Goal: Task Accomplishment & Management: Manage account settings

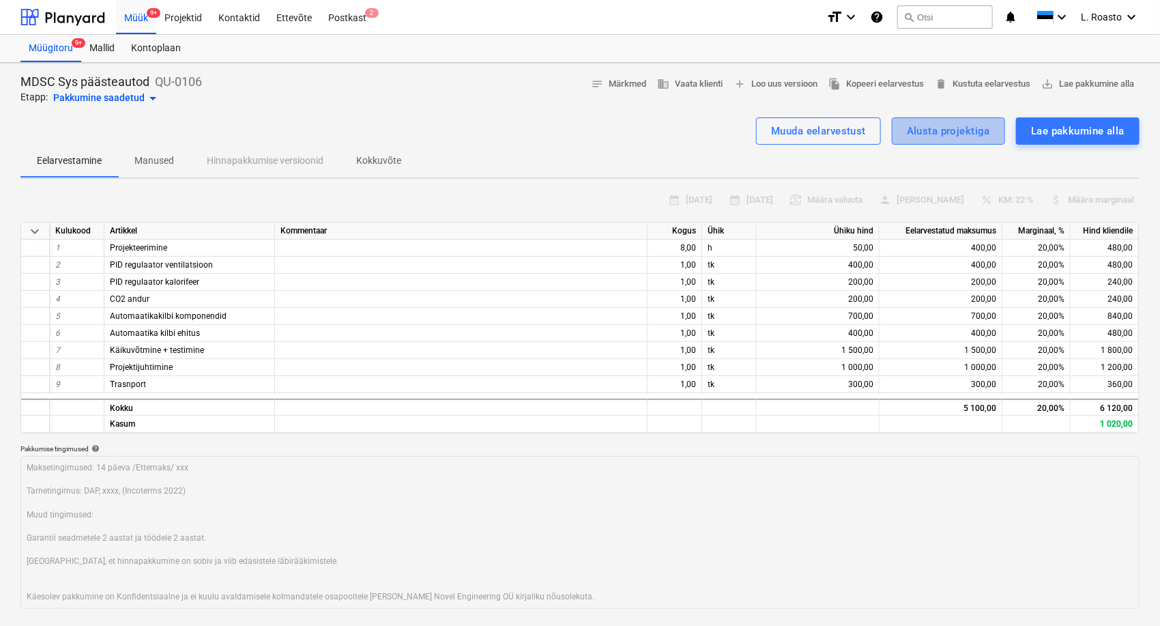
click at [948, 132] on div "Alusta projektiga" at bounding box center [948, 131] width 83 height 18
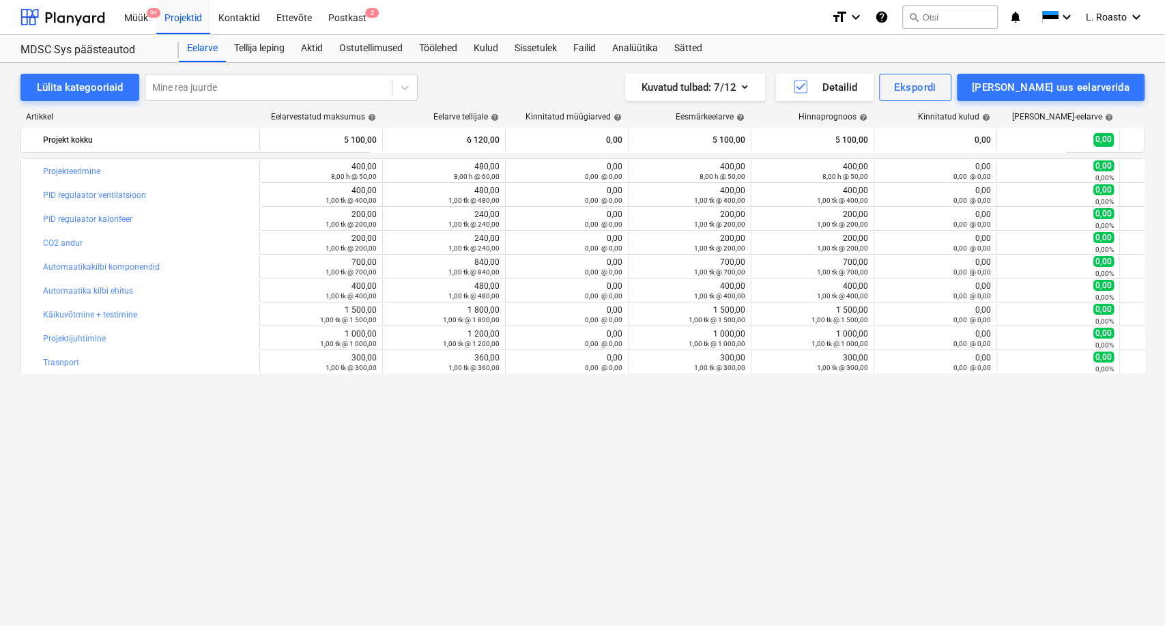
click at [147, 549] on div "bar_chart Projekteerimine edit 400,00 8,00 h @ 50,00 edit 480,00 8,00 h @ 60,00…" at bounding box center [582, 364] width 1124 height 412
click at [360, 20] on div "Postkast 2" at bounding box center [347, 16] width 55 height 35
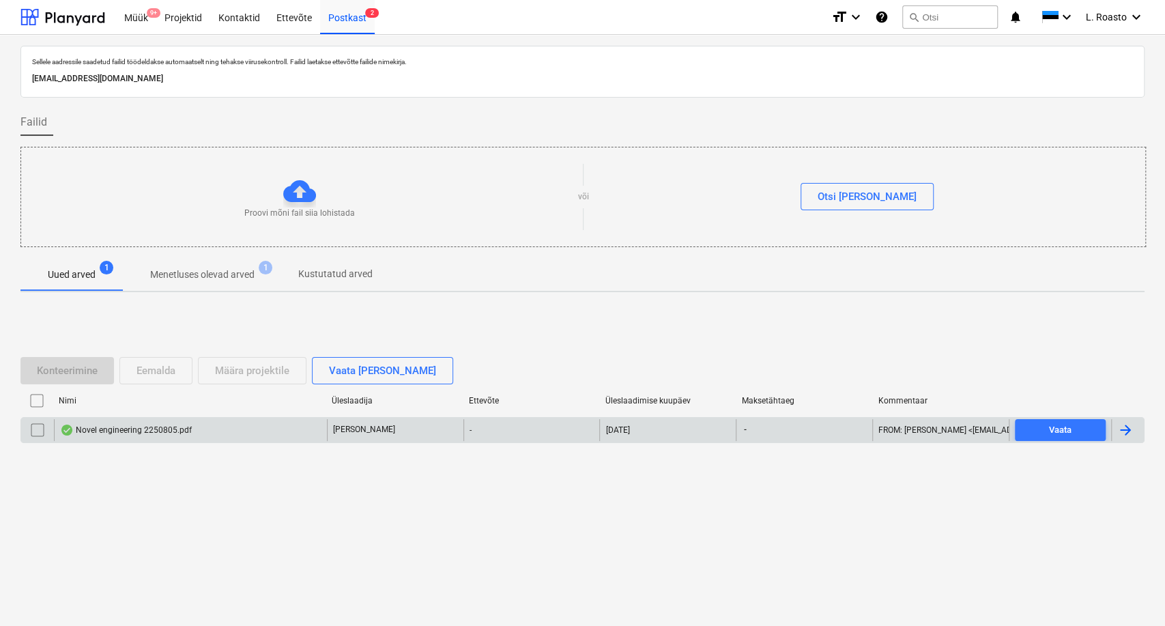
click at [204, 429] on div "Novel engineering 2250805.pdf" at bounding box center [190, 430] width 273 height 22
click at [39, 431] on input "checkbox" at bounding box center [38, 430] width 22 height 22
click at [154, 372] on div "Eemalda" at bounding box center [156, 371] width 39 height 18
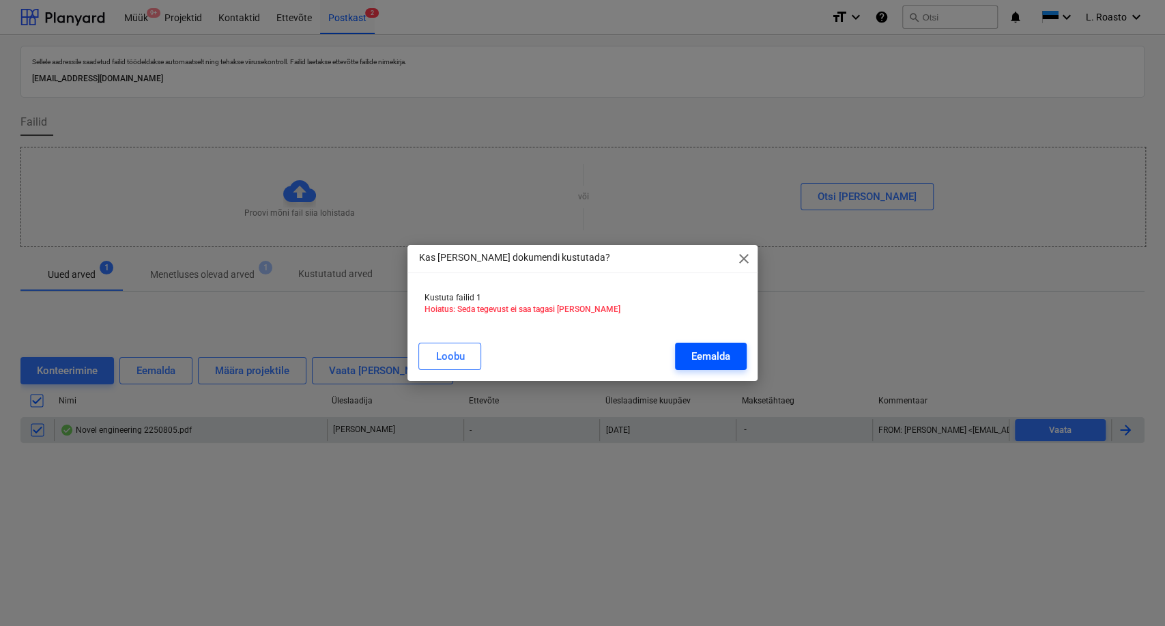
click at [726, 358] on div "Eemalda" at bounding box center [711, 356] width 39 height 18
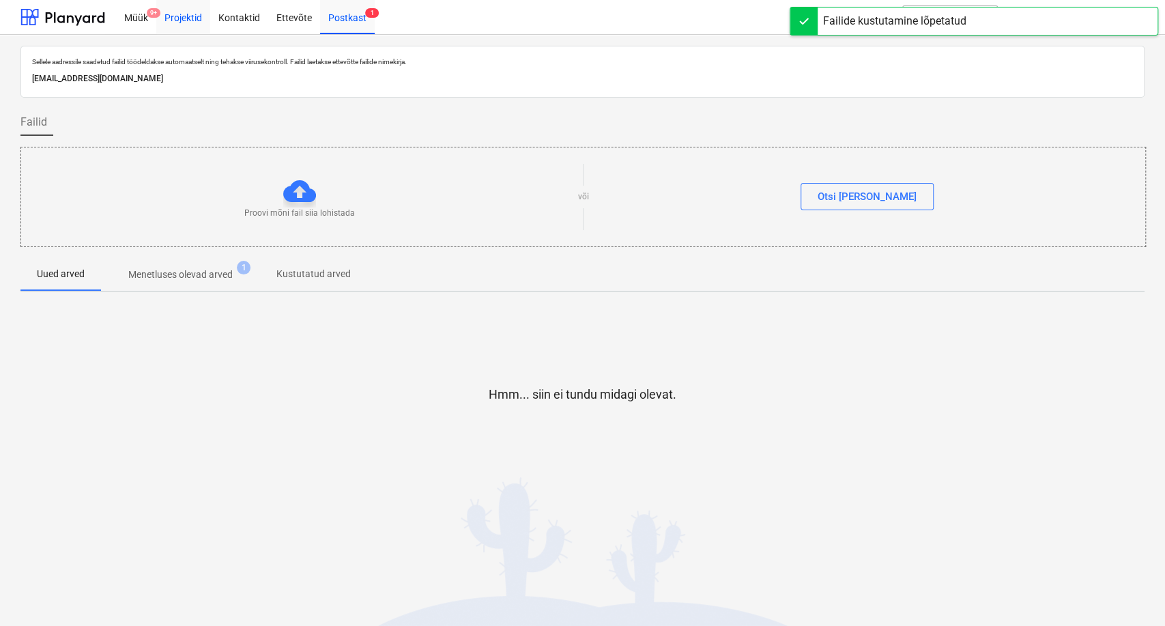
click at [172, 16] on div "Projektid" at bounding box center [183, 16] width 54 height 35
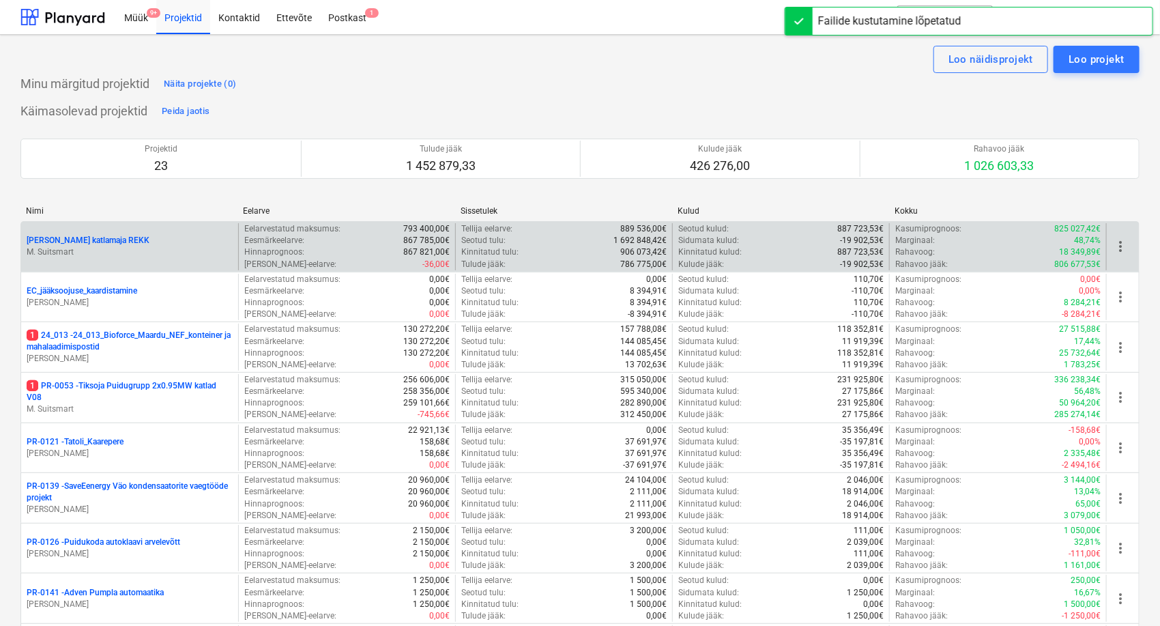
scroll to position [1031, 0]
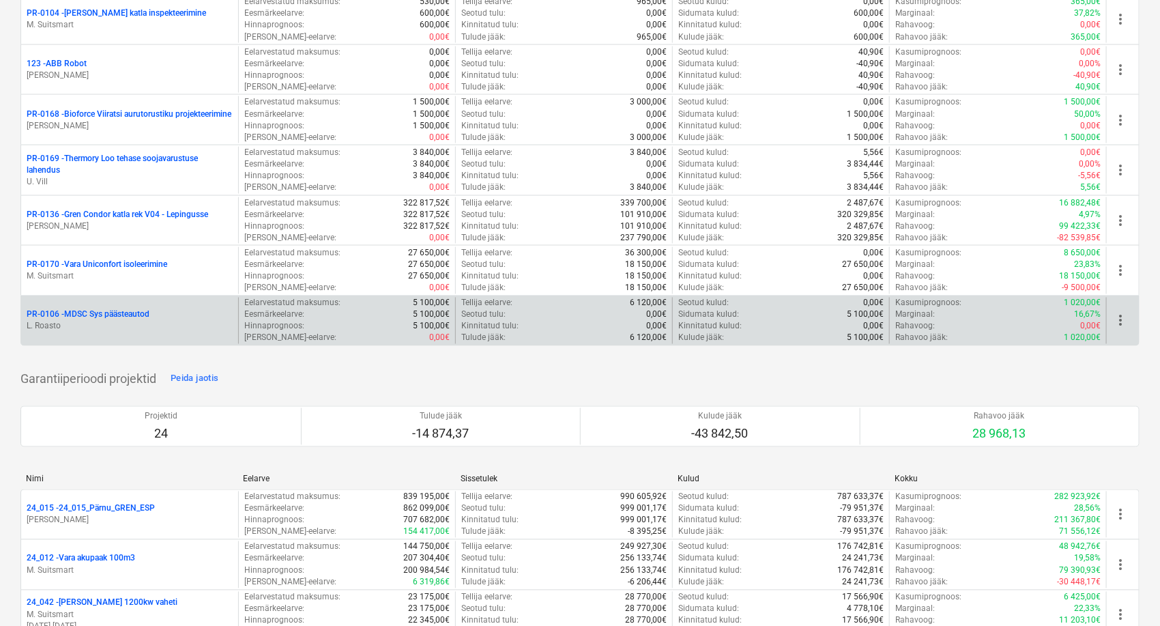
click at [91, 311] on p "PR-0106 - MDSC Sys päästeautod" at bounding box center [88, 315] width 123 height 12
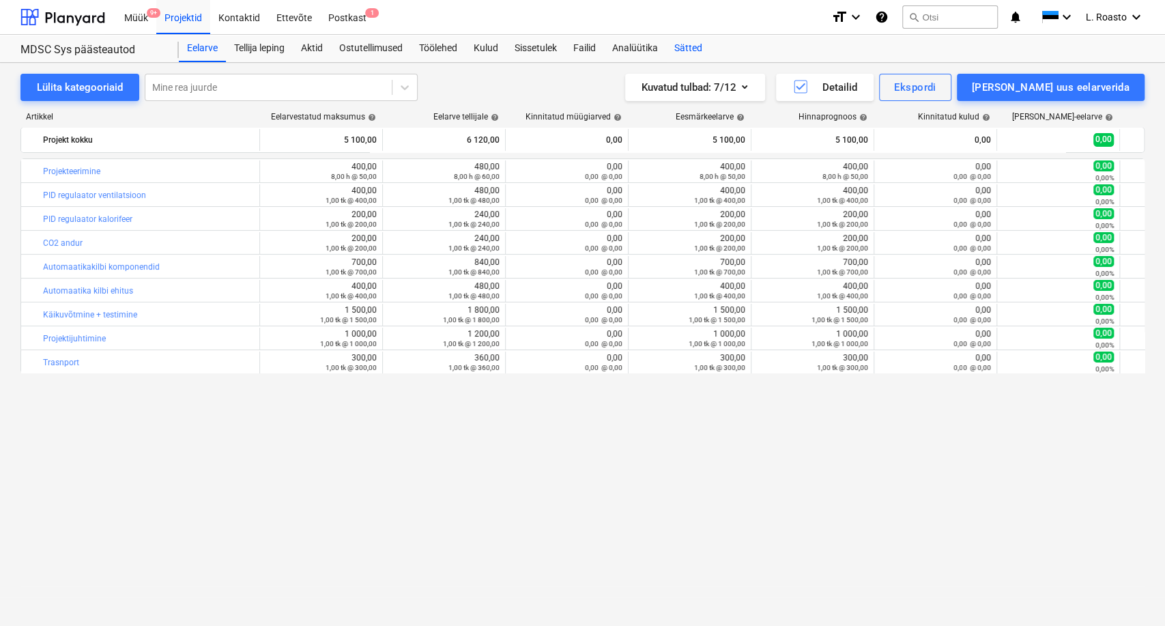
click at [696, 47] on div "Sätted" at bounding box center [688, 48] width 44 height 27
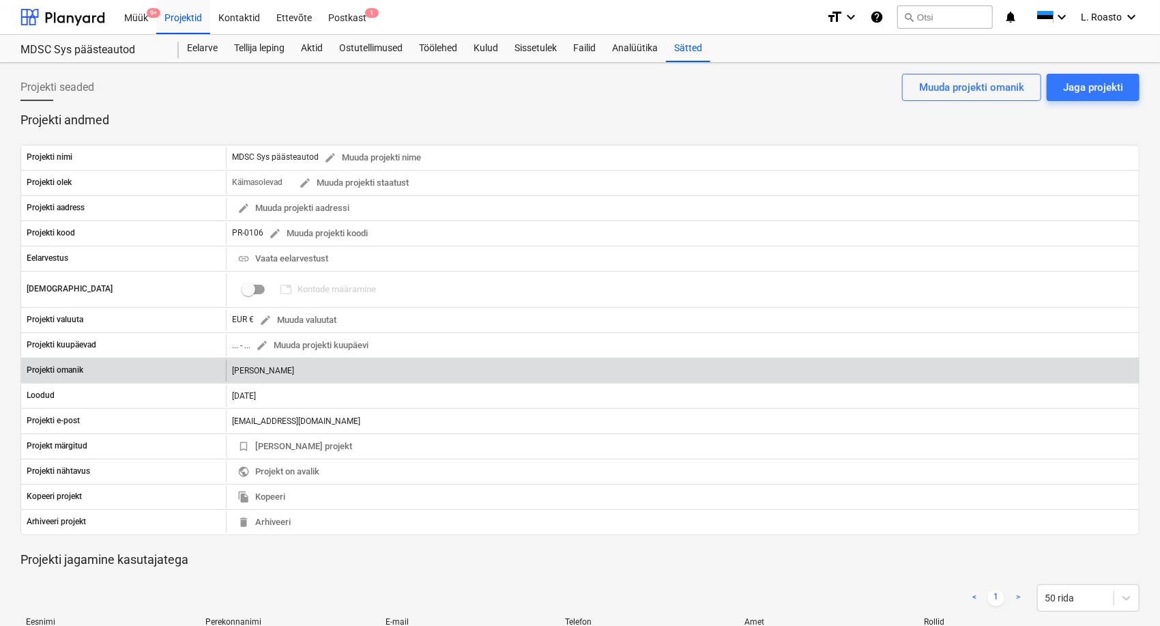
click at [264, 366] on div "[PERSON_NAME]" at bounding box center [682, 371] width 913 height 22
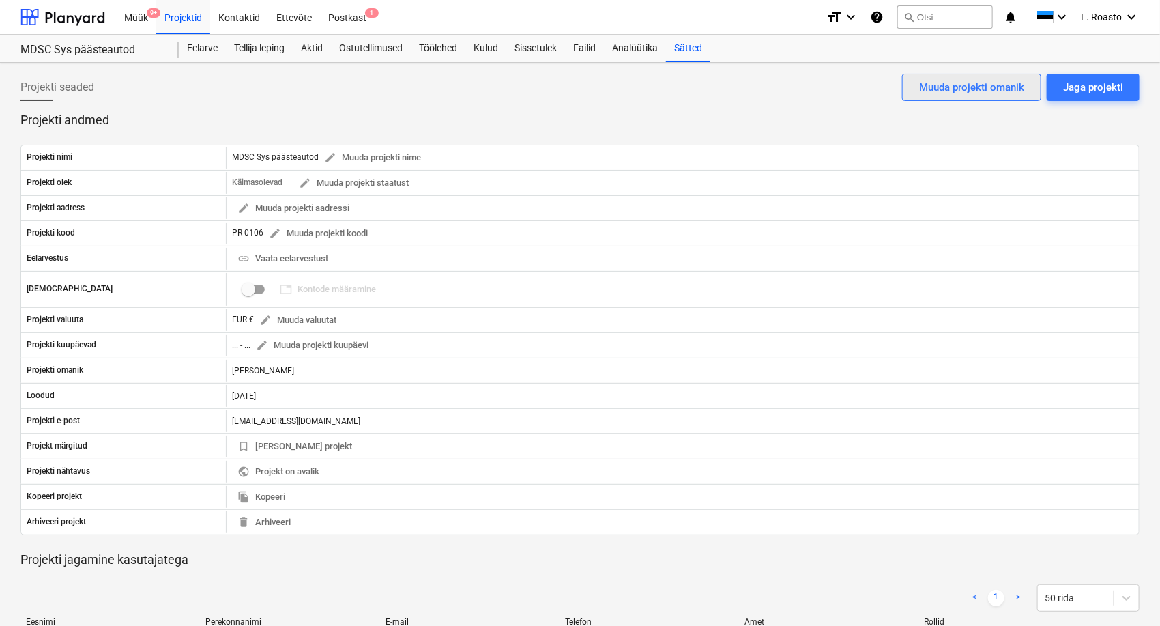
click at [1017, 94] on div "Muuda projekti omanik" at bounding box center [972, 88] width 105 height 18
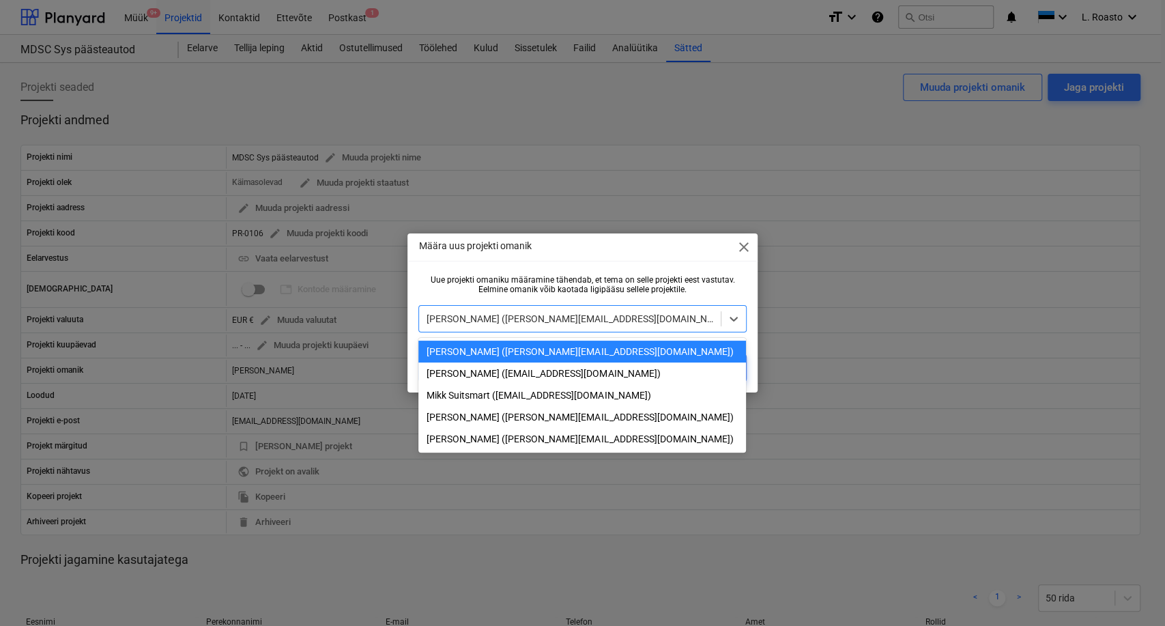
click at [597, 324] on div at bounding box center [569, 319] width 287 height 14
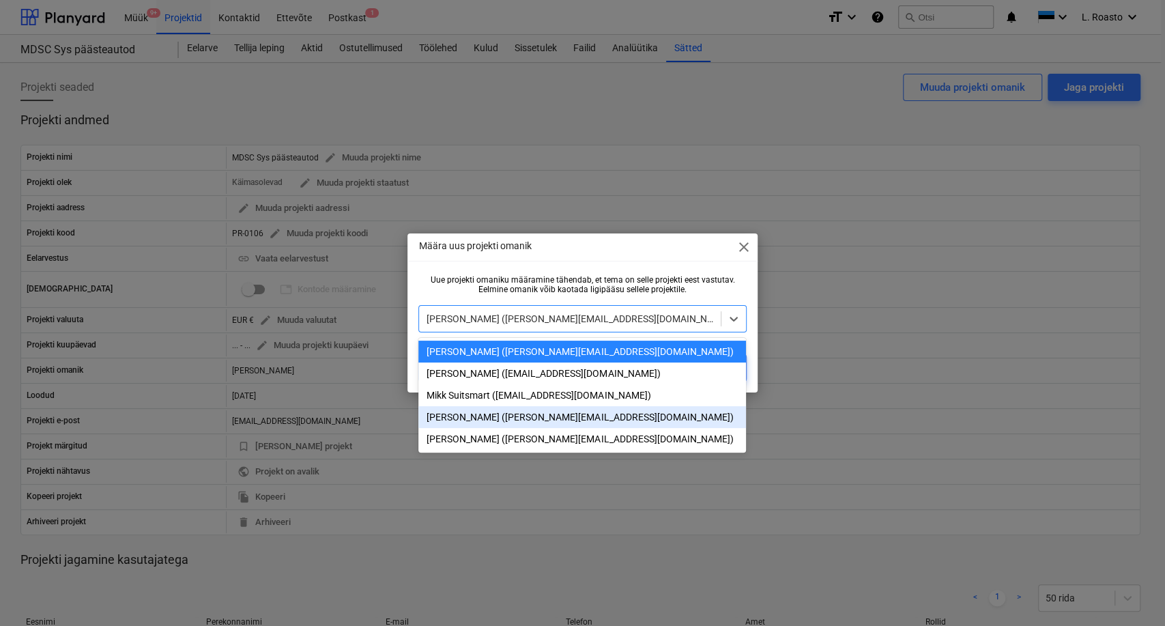
click at [496, 416] on div "[PERSON_NAME] ([PERSON_NAME][EMAIL_ADDRESS][DOMAIN_NAME])" at bounding box center [582, 417] width 328 height 22
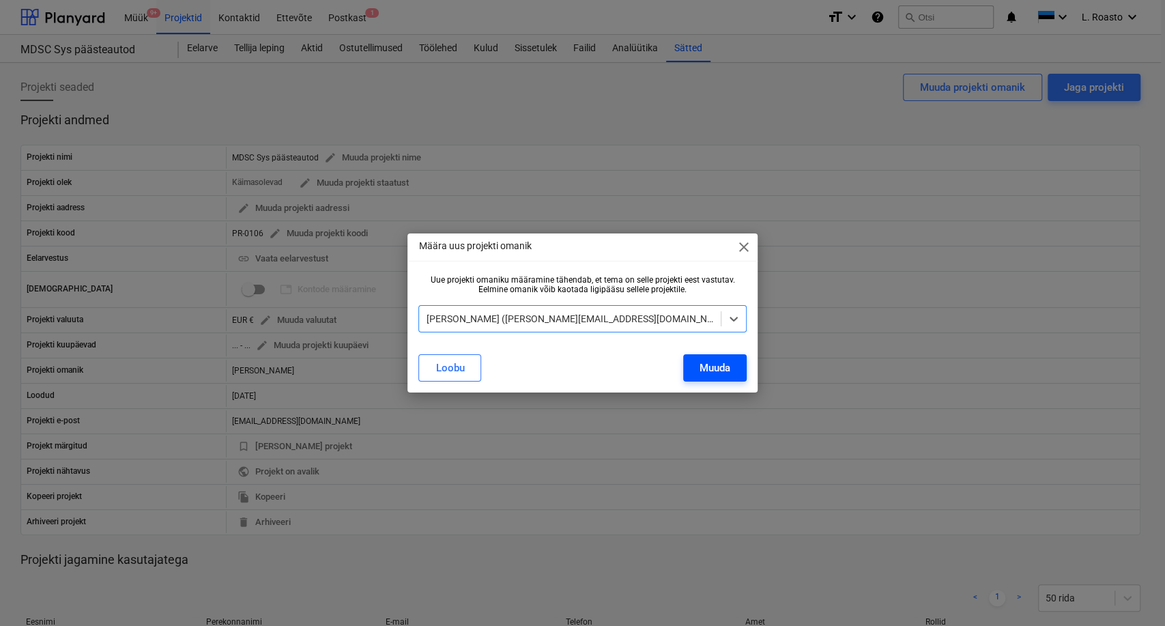
click at [703, 370] on div "Muuda" at bounding box center [715, 368] width 31 height 18
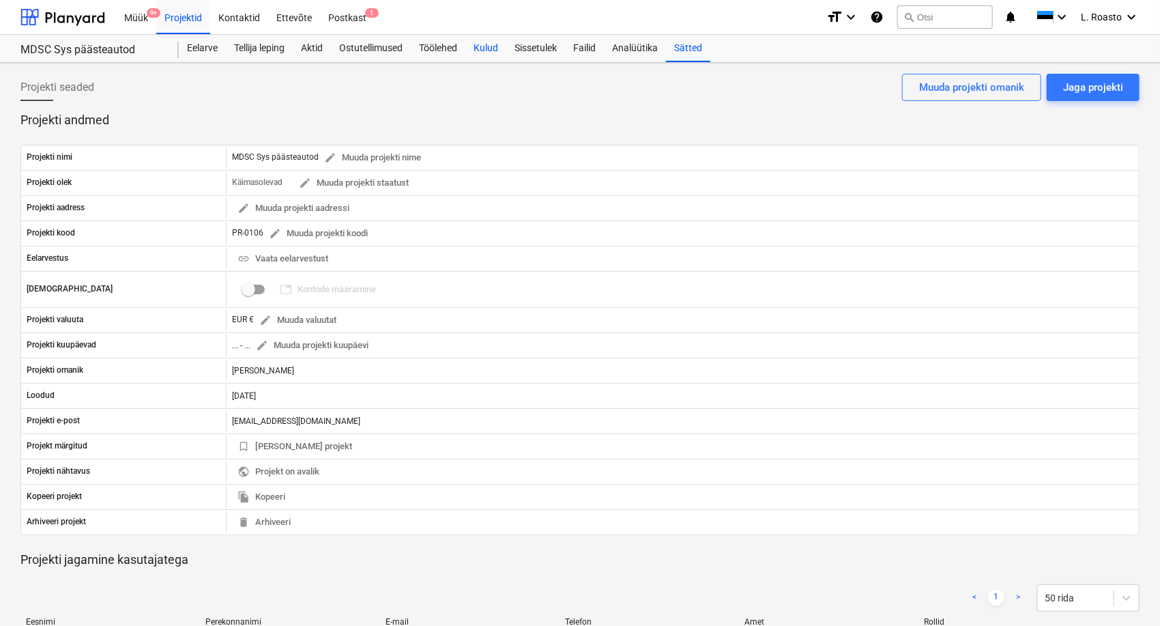
click at [486, 50] on div "Kulud" at bounding box center [486, 48] width 41 height 27
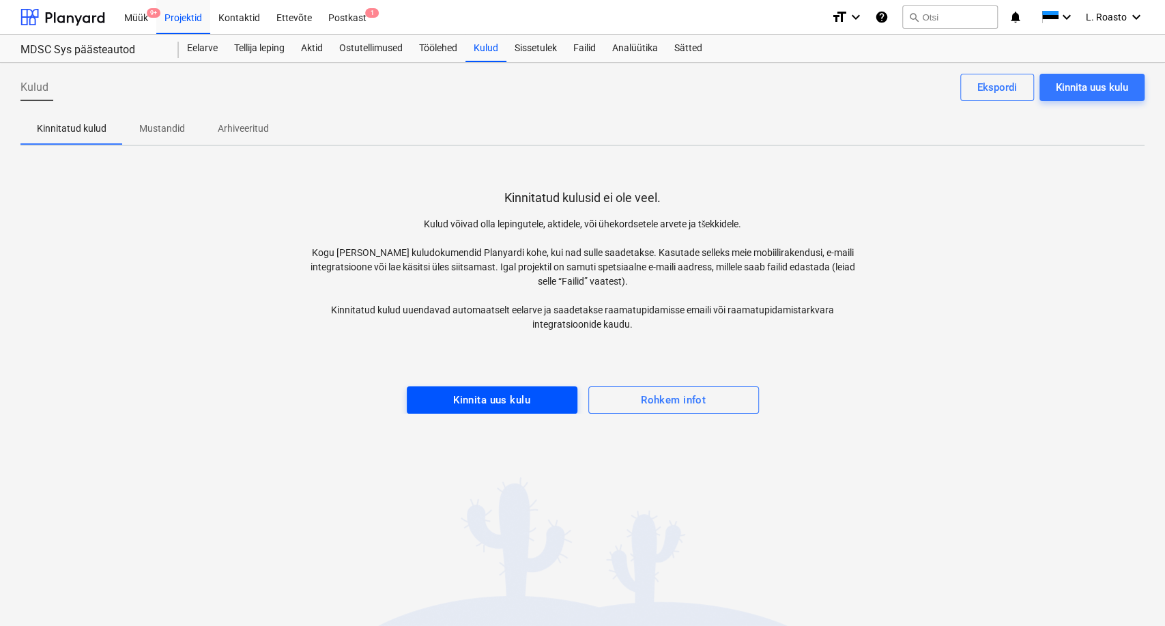
click at [515, 412] on button "Kinnita uus kulu" at bounding box center [492, 399] width 171 height 27
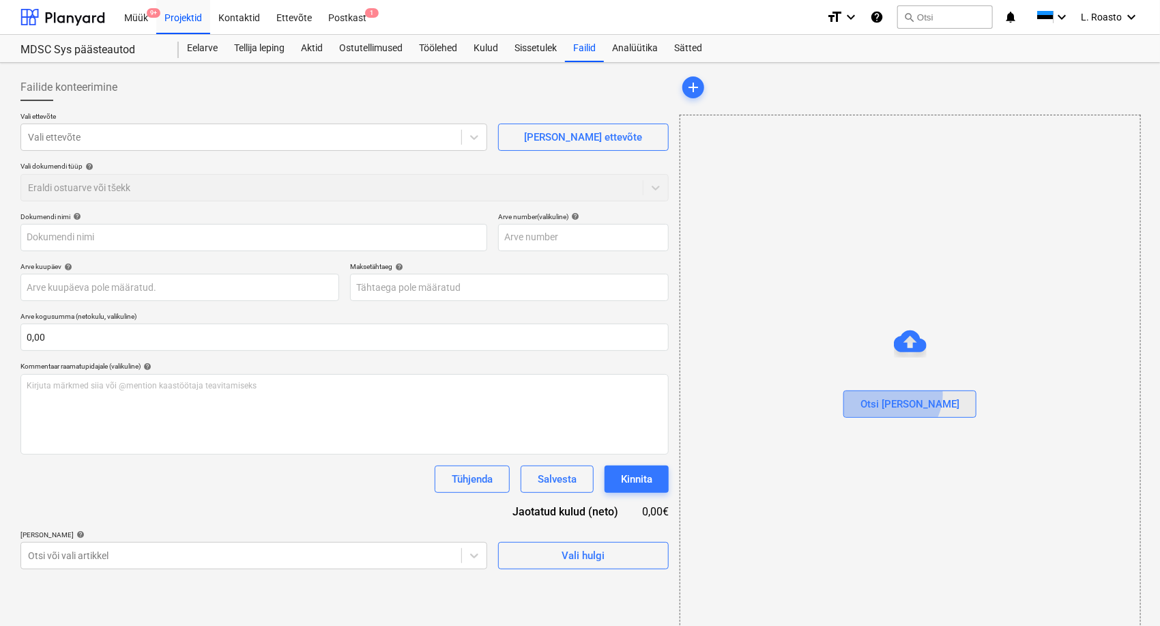
click at [920, 395] on div "Otsi [PERSON_NAME]" at bounding box center [910, 404] width 99 height 18
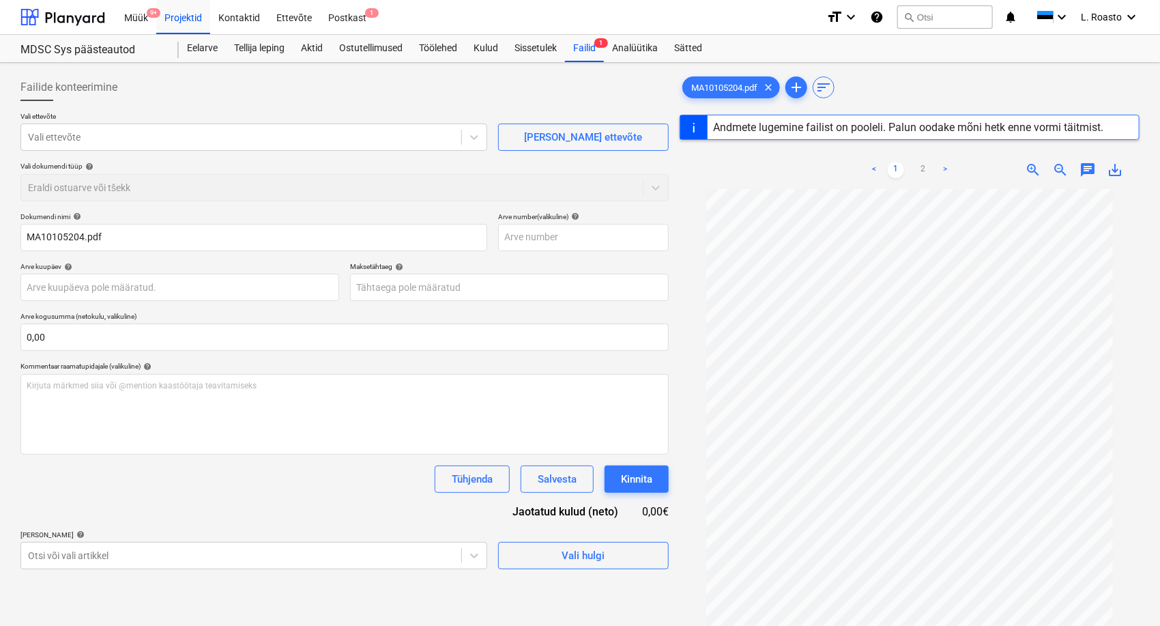
type input "MA10105204"
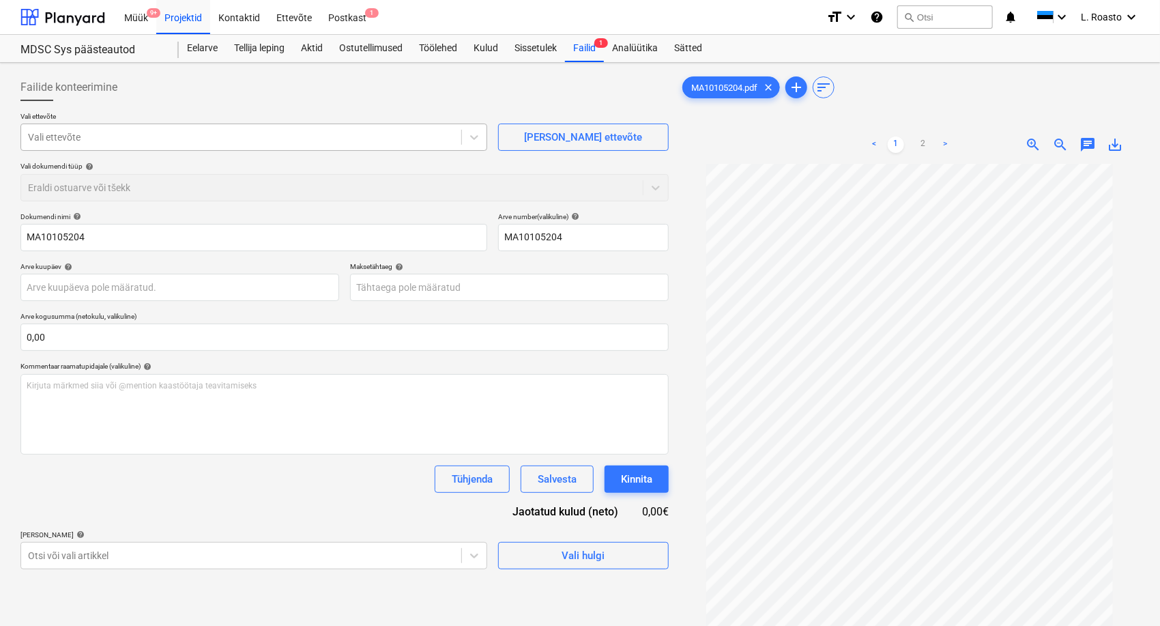
click at [319, 150] on div "Vali ettevõte Vali ettevõte [PERSON_NAME] uus ettevõte Vali dokumendi tüüp help…" at bounding box center [344, 162] width 648 height 100
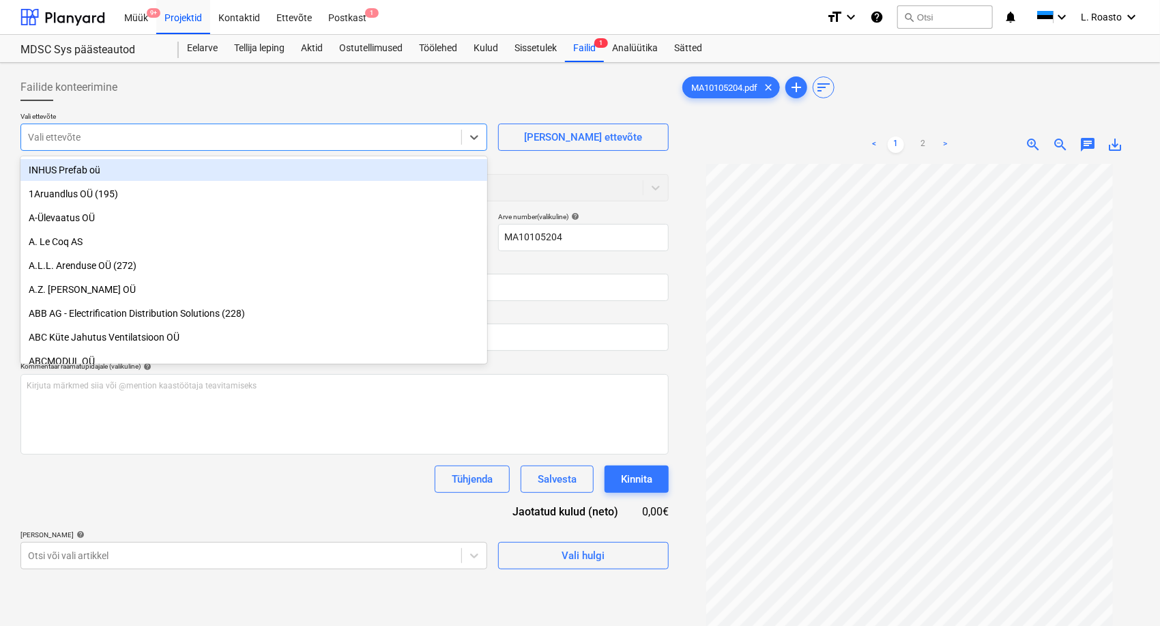
click at [315, 139] on div at bounding box center [241, 137] width 427 height 14
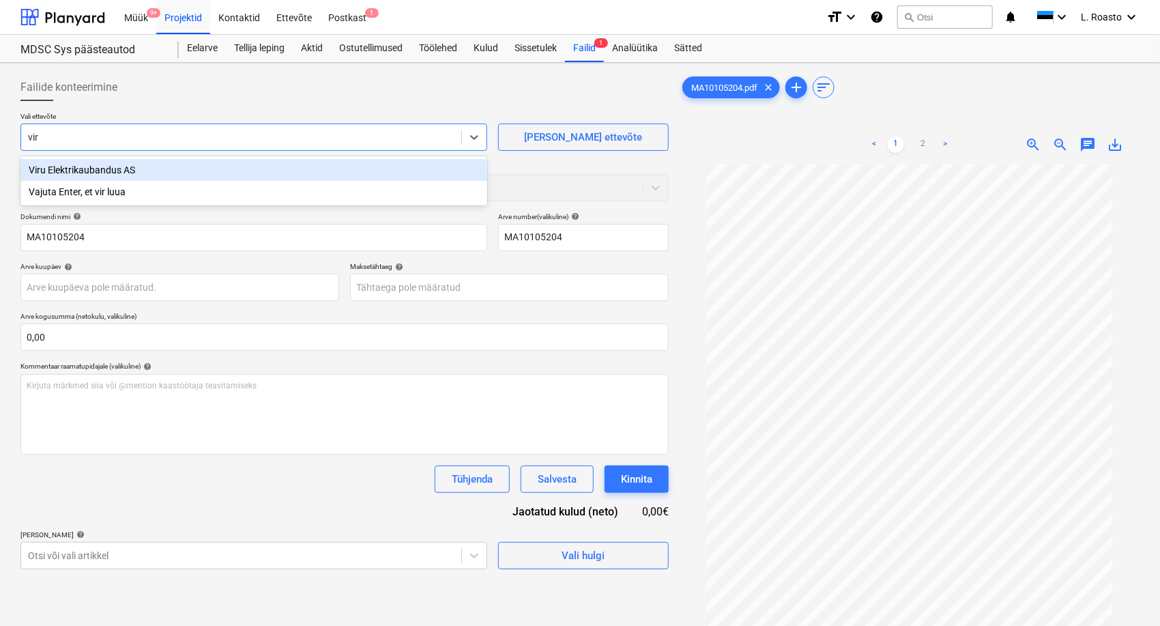
type input "viru"
click at [190, 165] on div "Viru Elektrikaubandus AS" at bounding box center [253, 170] width 467 height 22
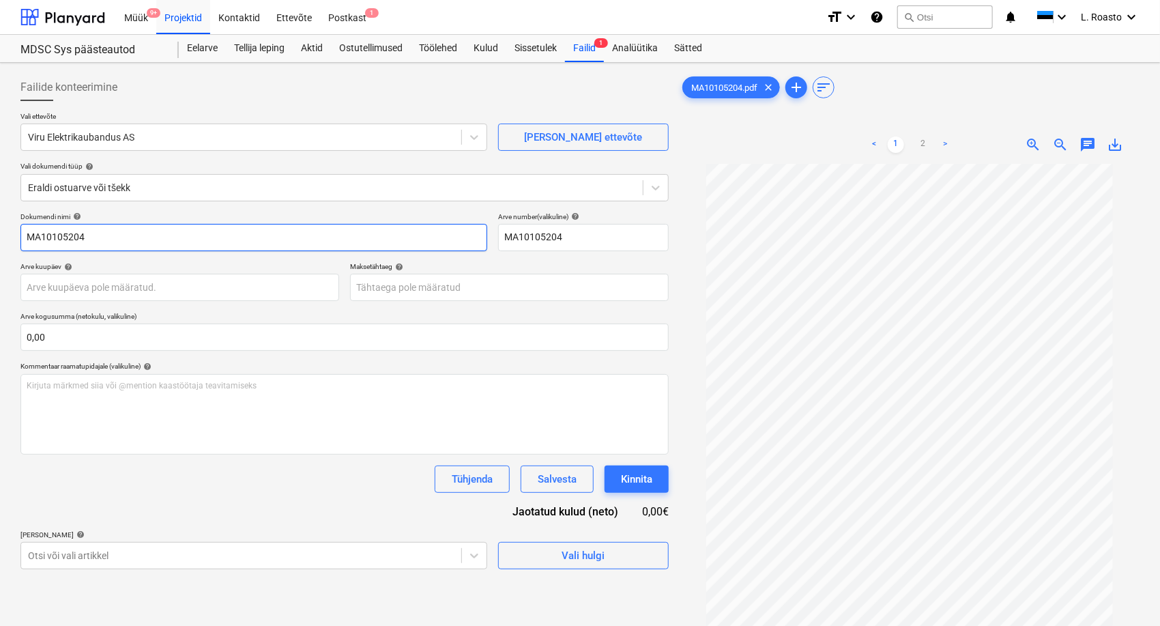
click at [26, 231] on input "MA10105204" at bounding box center [253, 237] width 467 height 27
type input "Viru elektrikaubandus arve MA10105204"
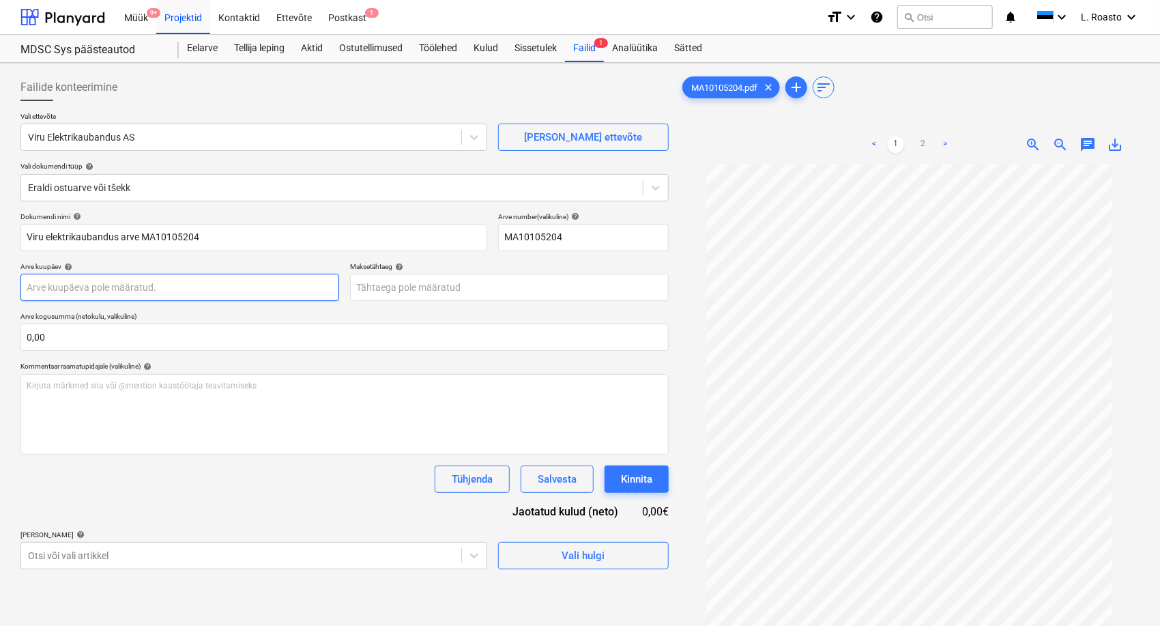
click at [100, 293] on body "Müük 9+ Projektid Kontaktid Ettevõte Postkast 1 format_size keyboard_arrow_down…" at bounding box center [580, 313] width 1160 height 626
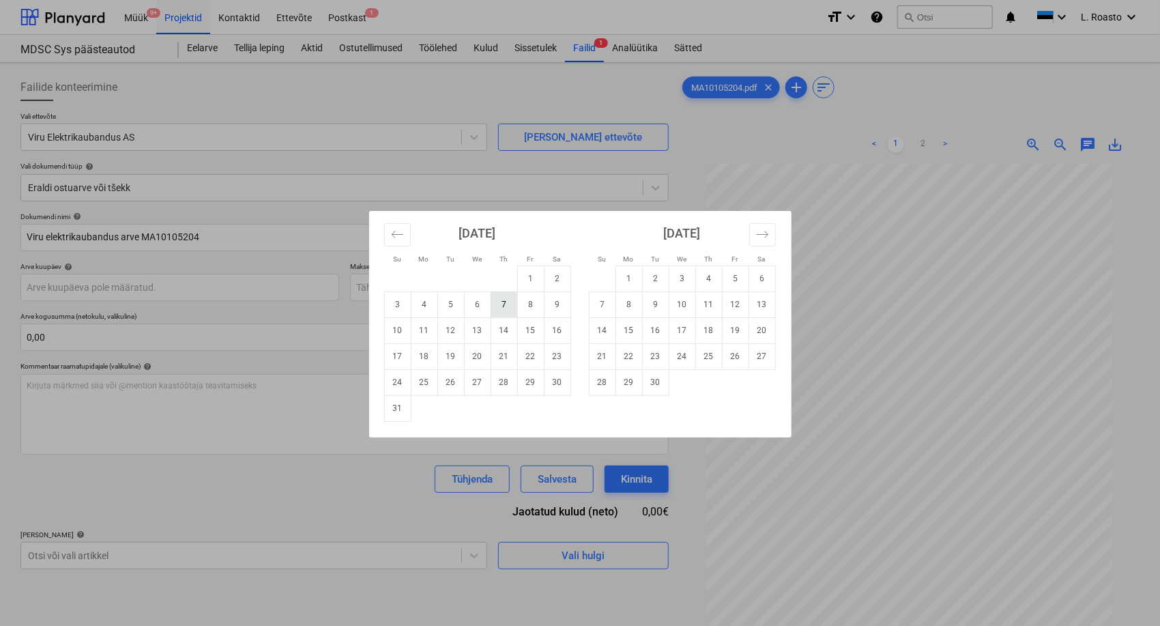
click at [509, 301] on td "7" at bounding box center [504, 304] width 27 height 26
type input "[DATE]"
click at [395, 285] on body "Müük 9+ Projektid Kontaktid Ettevõte Postkast 1 format_size keyboard_arrow_down…" at bounding box center [580, 313] width 1160 height 626
click at [758, 271] on td "6" at bounding box center [762, 279] width 27 height 26
type input "[DATE]"
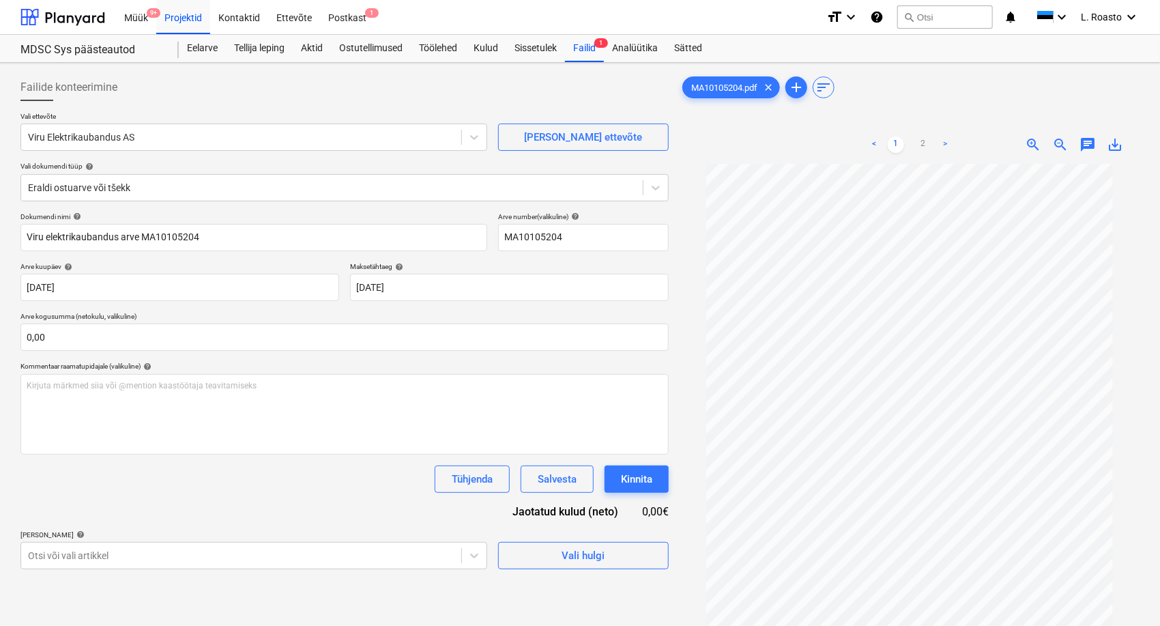
click at [59, 502] on div "Dokumendi nimi help Viru elektrikaubandus arve MA10105204 Arve number (valikuli…" at bounding box center [344, 390] width 648 height 357
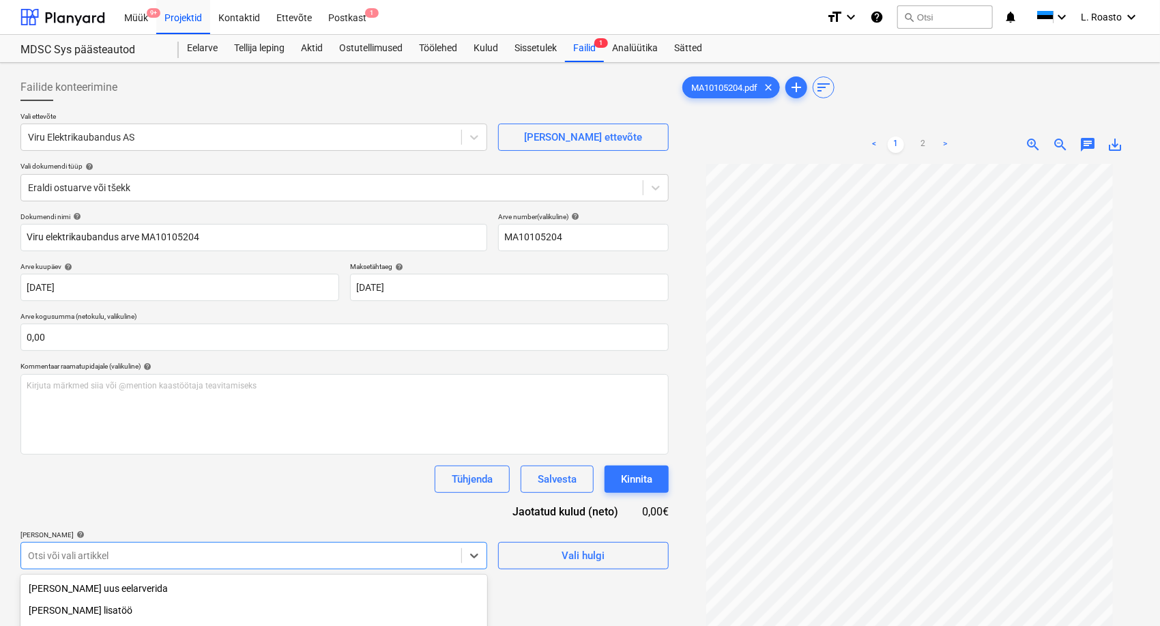
click at [109, 553] on body "Müük 9+ Projektid Kontaktid Ettevõte Postkast 1 format_size keyboard_arrow_down…" at bounding box center [580, 313] width 1160 height 626
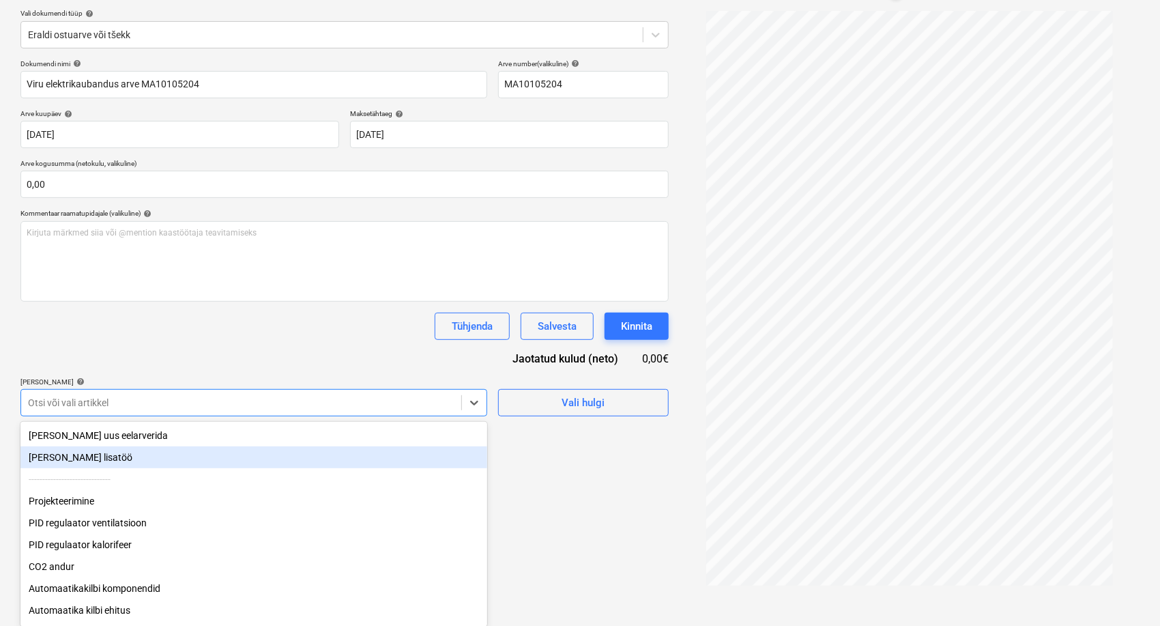
scroll to position [137, 0]
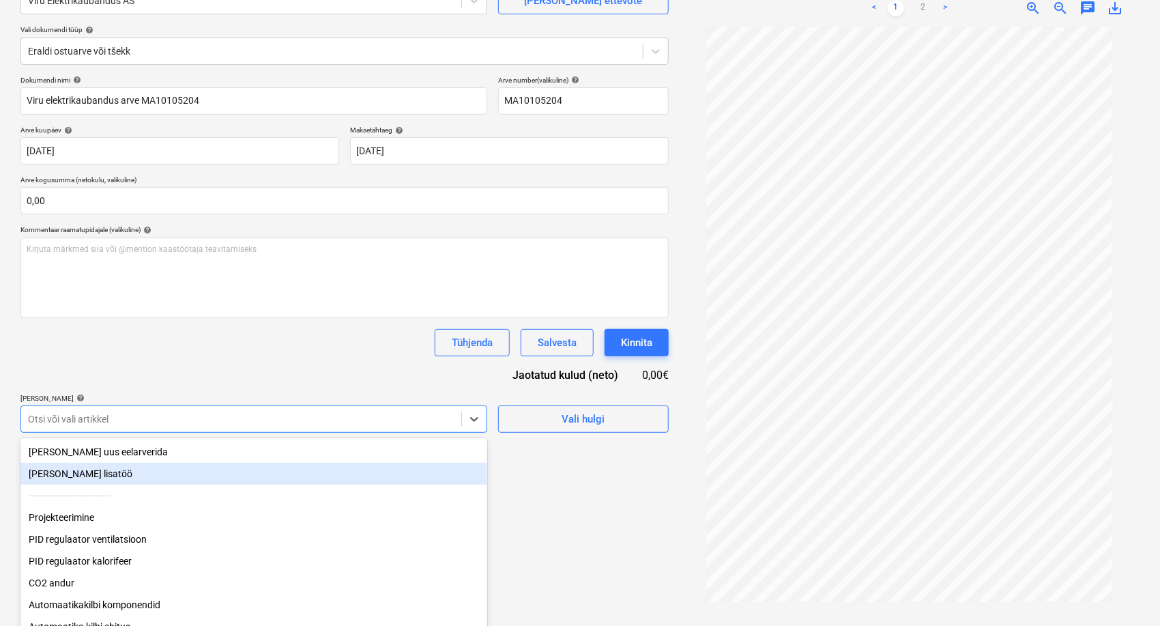
click at [233, 347] on div "Dokumendi nimi help Viru elektrikaubandus arve MA10105204 Arve number (valikuli…" at bounding box center [344, 254] width 648 height 357
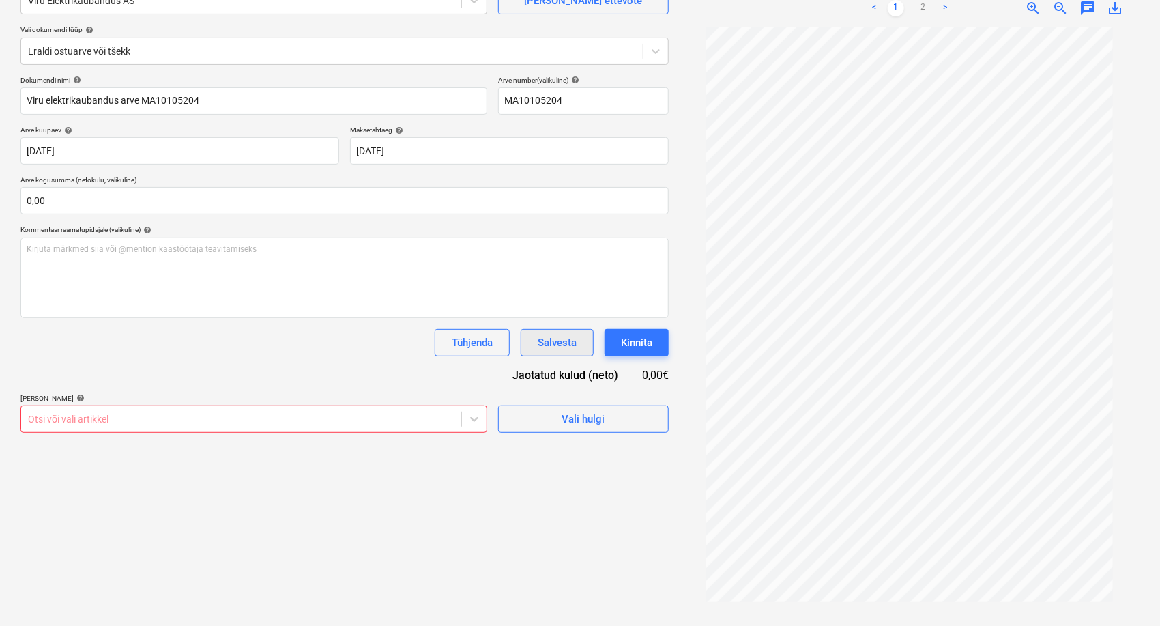
click at [565, 337] on div "Salvesta" at bounding box center [557, 343] width 39 height 18
